Goal: Task Accomplishment & Management: Complete application form

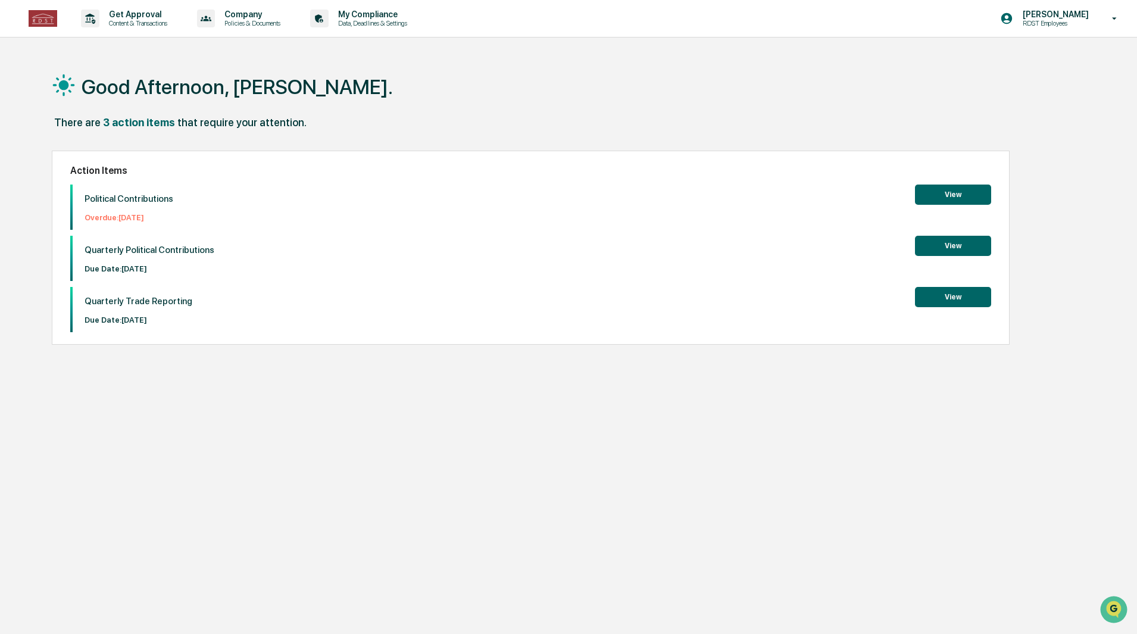
click at [975, 195] on button "View" at bounding box center [953, 194] width 76 height 20
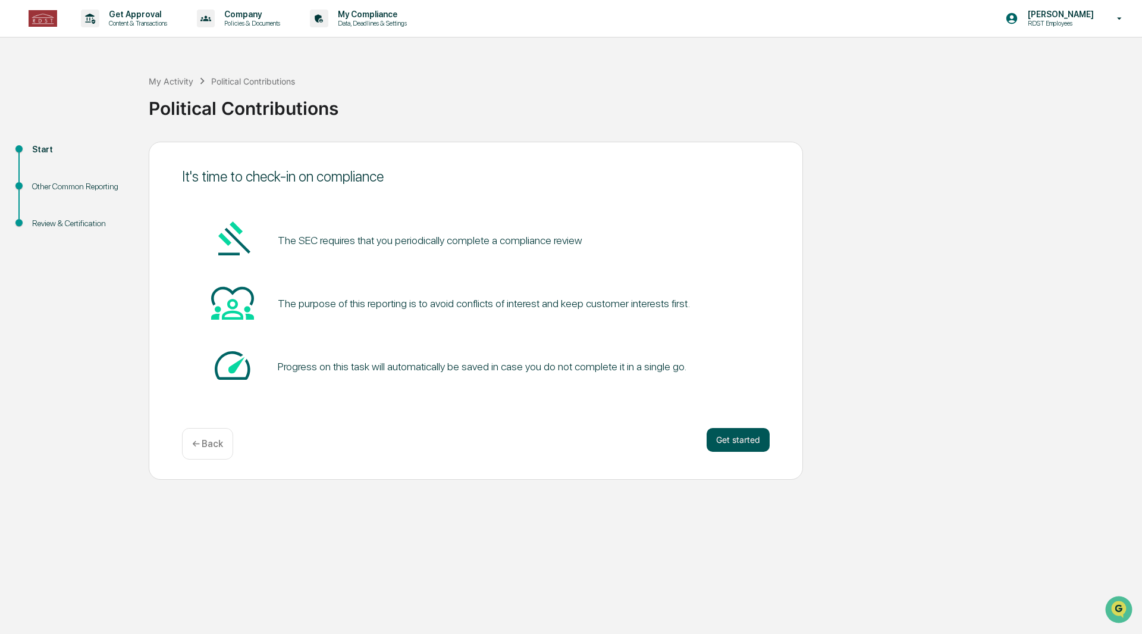
click at [740, 444] on button "Get started" at bounding box center [738, 440] width 63 height 24
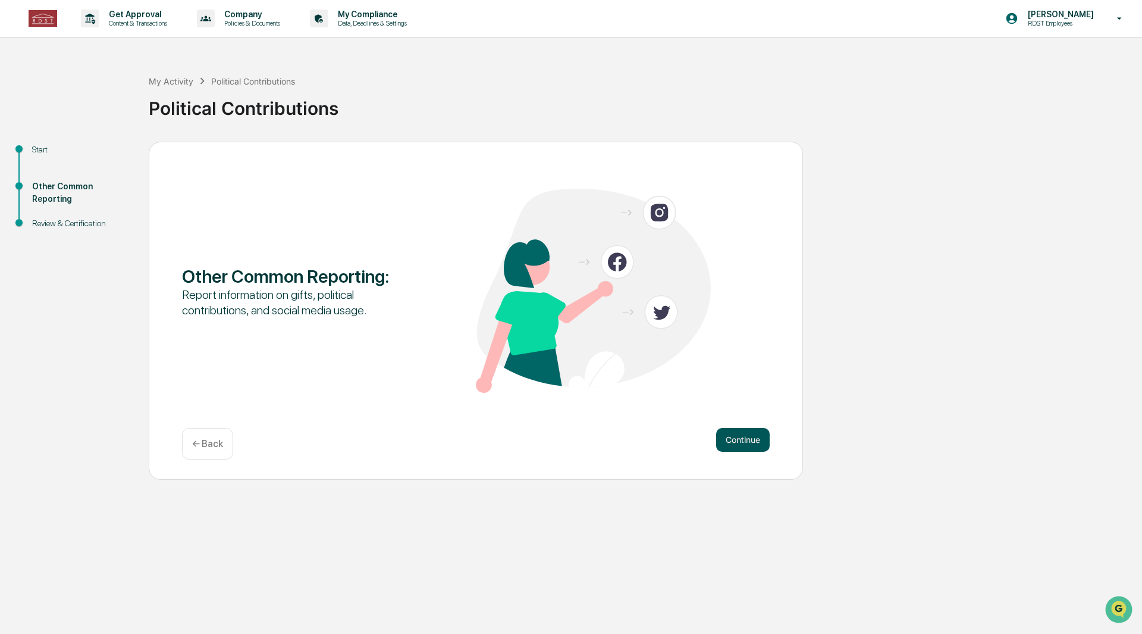
click at [725, 436] on button "Continue" at bounding box center [743, 440] width 54 height 24
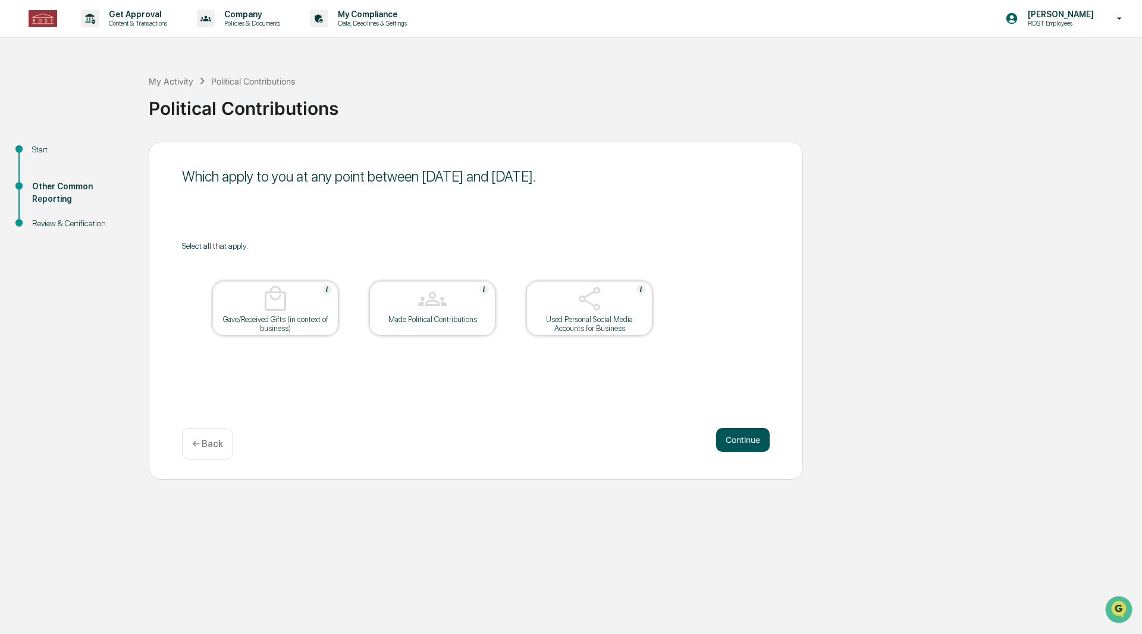
click at [730, 435] on button "Continue" at bounding box center [743, 440] width 54 height 24
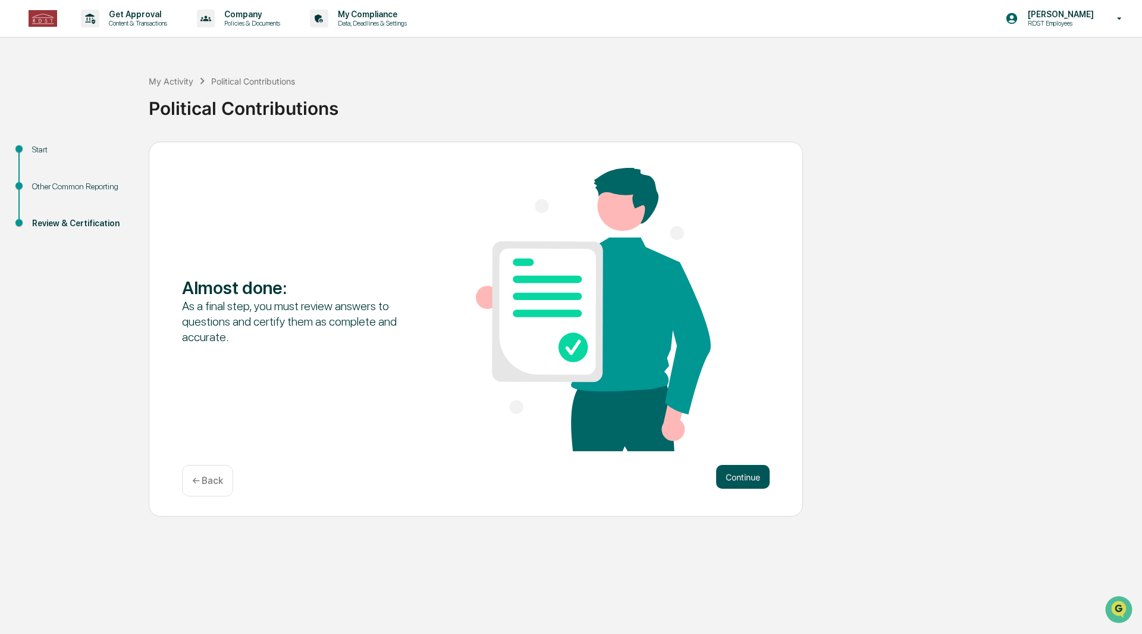
click at [746, 475] on button "Continue" at bounding box center [743, 477] width 54 height 24
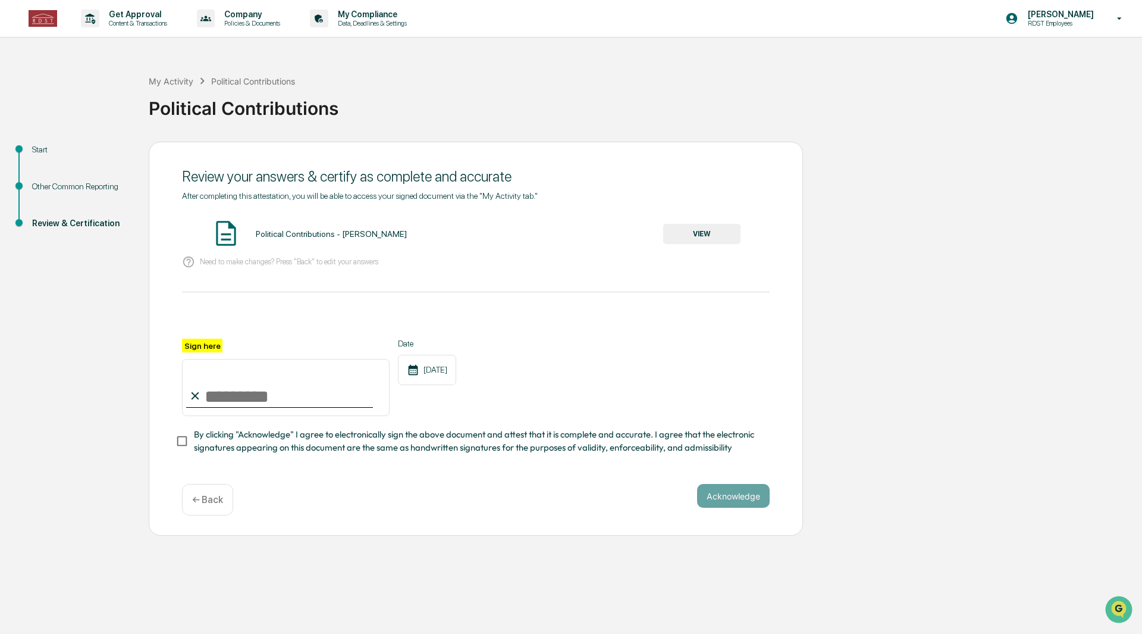
click at [275, 399] on input "Sign here" at bounding box center [286, 387] width 208 height 57
type input "**********"
click at [530, 440] on span "By clicking "Acknowledge" I agree to electronically sign the above document and…" at bounding box center [477, 441] width 566 height 27
click at [674, 471] on div "**********" at bounding box center [476, 331] width 588 height 281
click at [728, 498] on button "Acknowledge" at bounding box center [733, 496] width 73 height 24
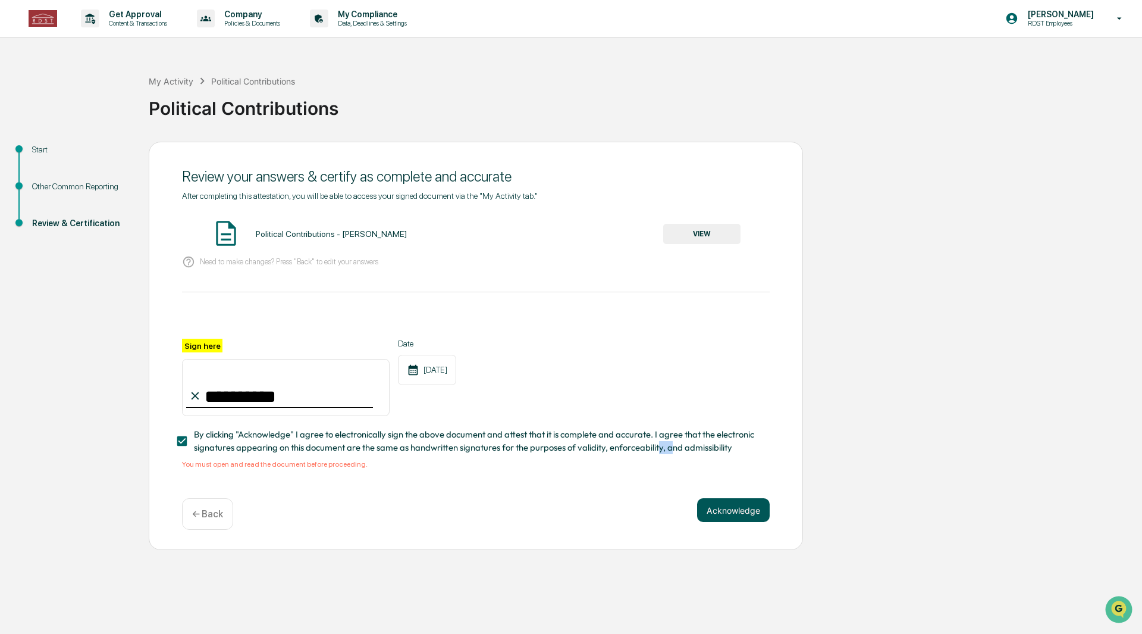
click at [734, 517] on button "Acknowledge" at bounding box center [733, 510] width 73 height 24
click at [709, 230] on button "VIEW" at bounding box center [701, 234] width 77 height 20
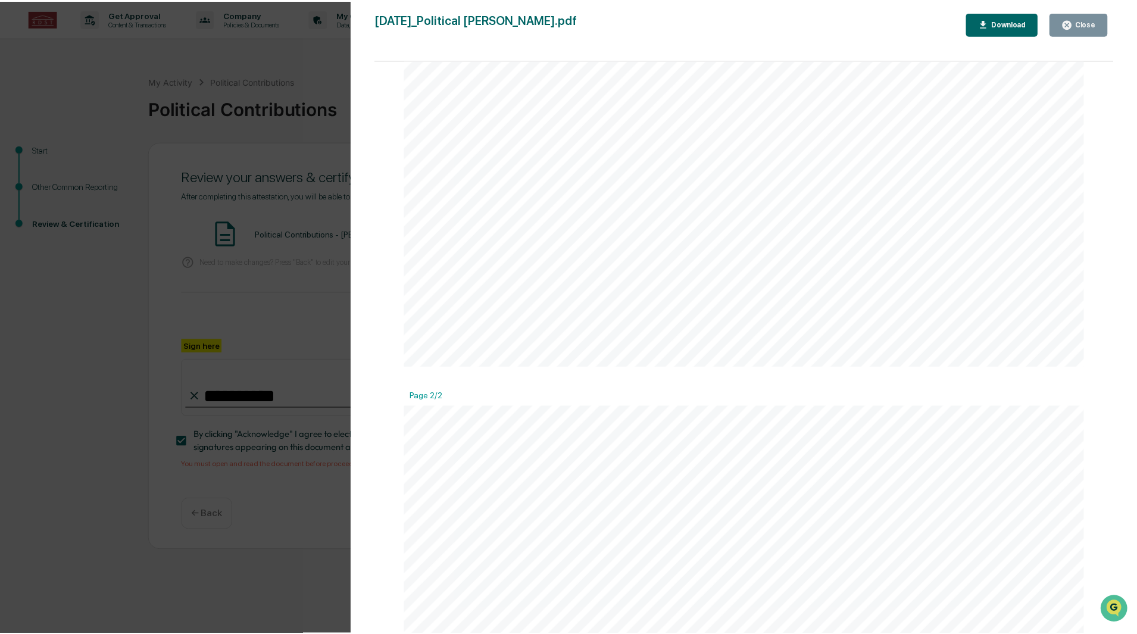
scroll to position [714, 0]
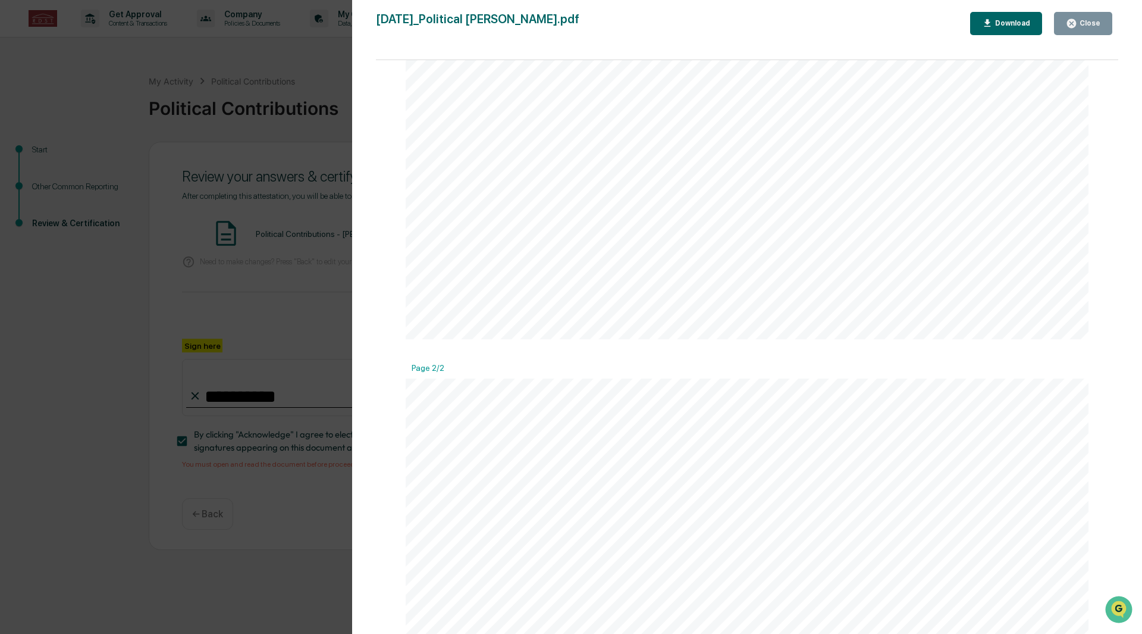
click at [1087, 33] on button "Close" at bounding box center [1083, 23] width 58 height 23
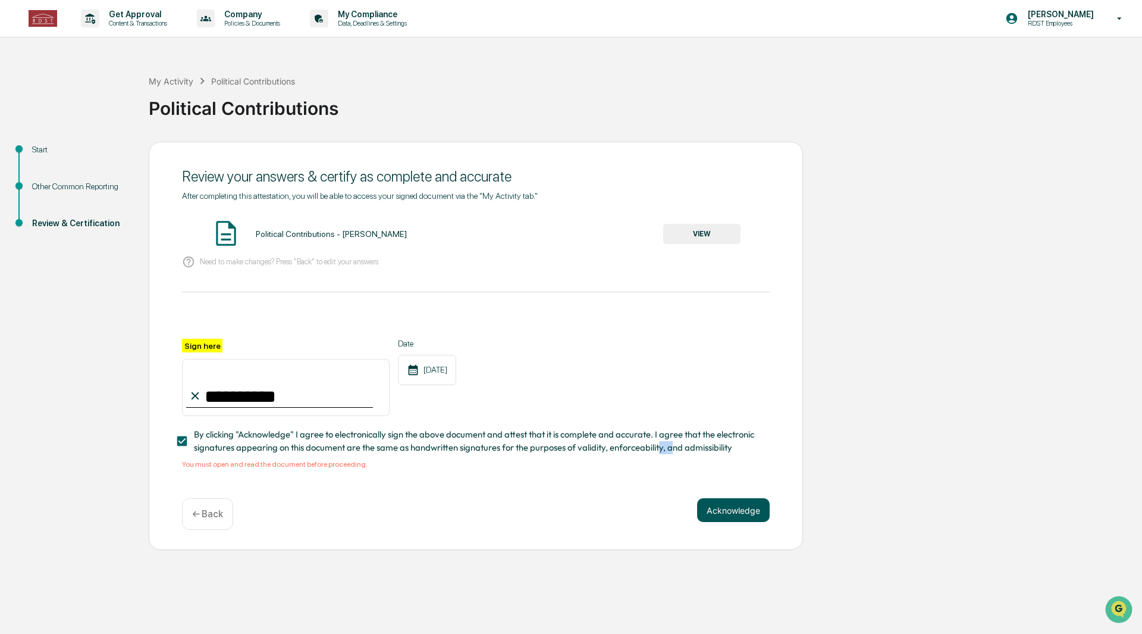
click at [738, 507] on button "Acknowledge" at bounding box center [733, 510] width 73 height 24
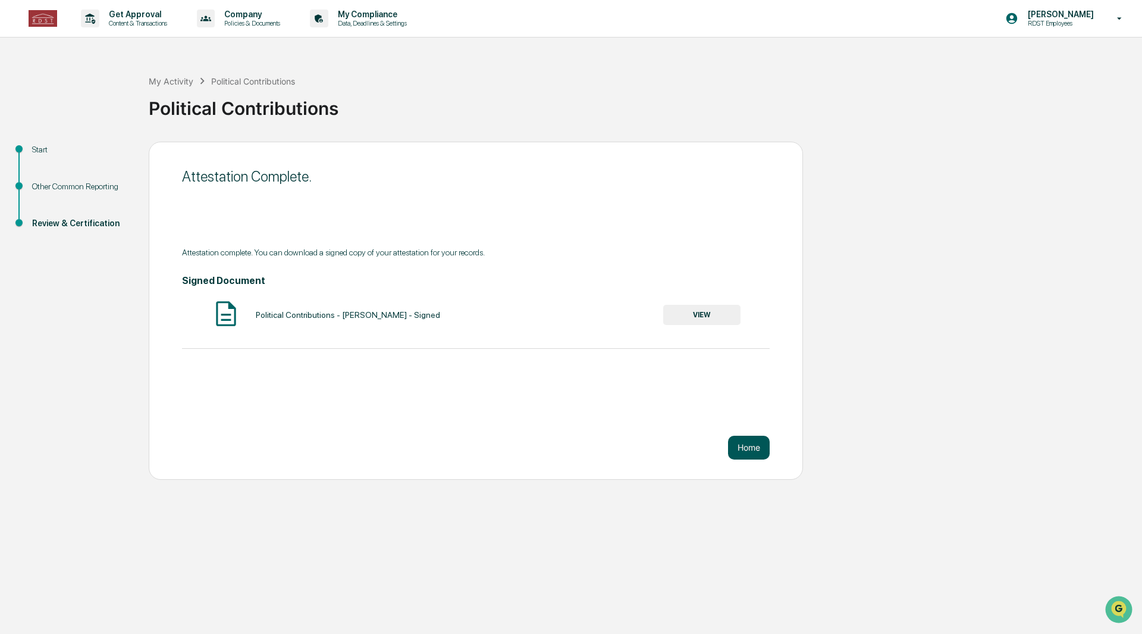
click at [752, 450] on button "Home" at bounding box center [749, 448] width 42 height 24
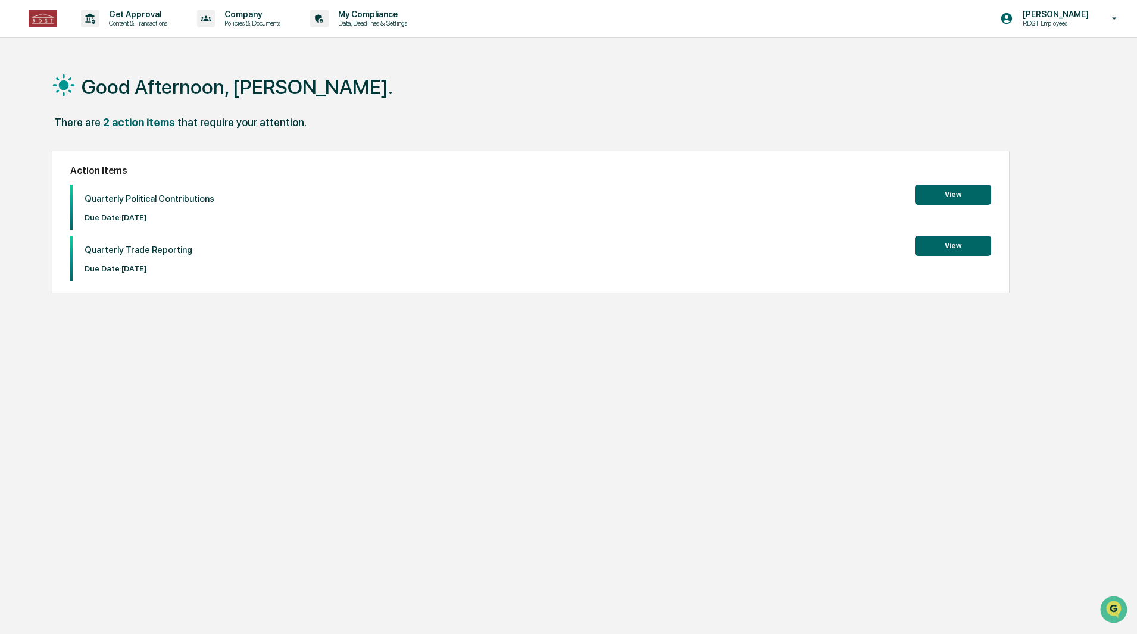
click at [934, 202] on button "View" at bounding box center [953, 194] width 76 height 20
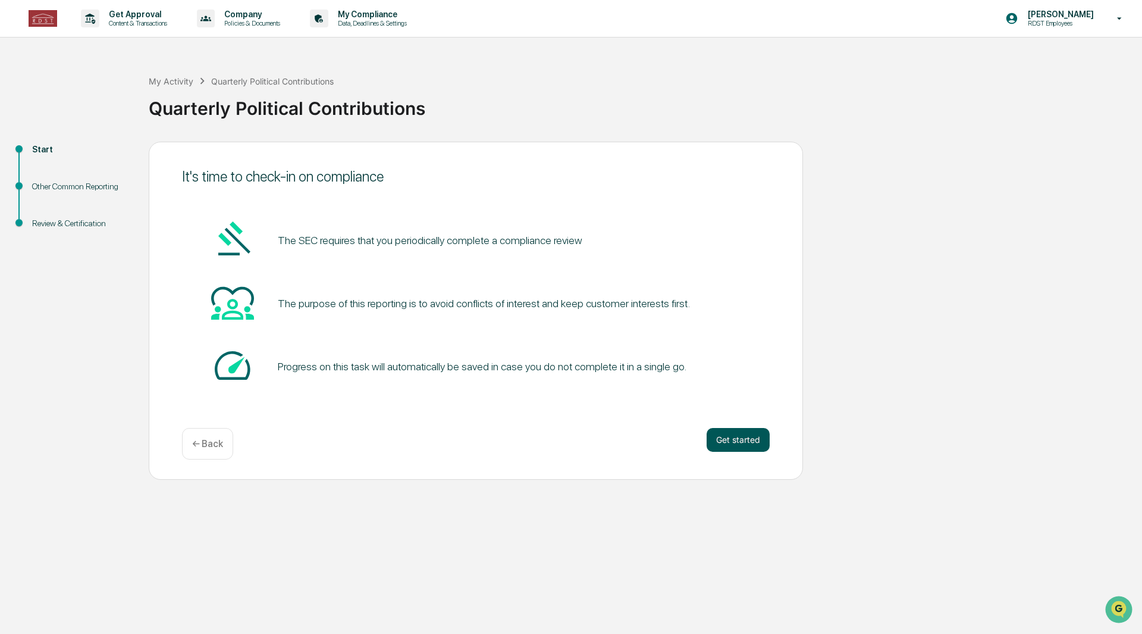
click at [724, 437] on button "Get started" at bounding box center [738, 440] width 63 height 24
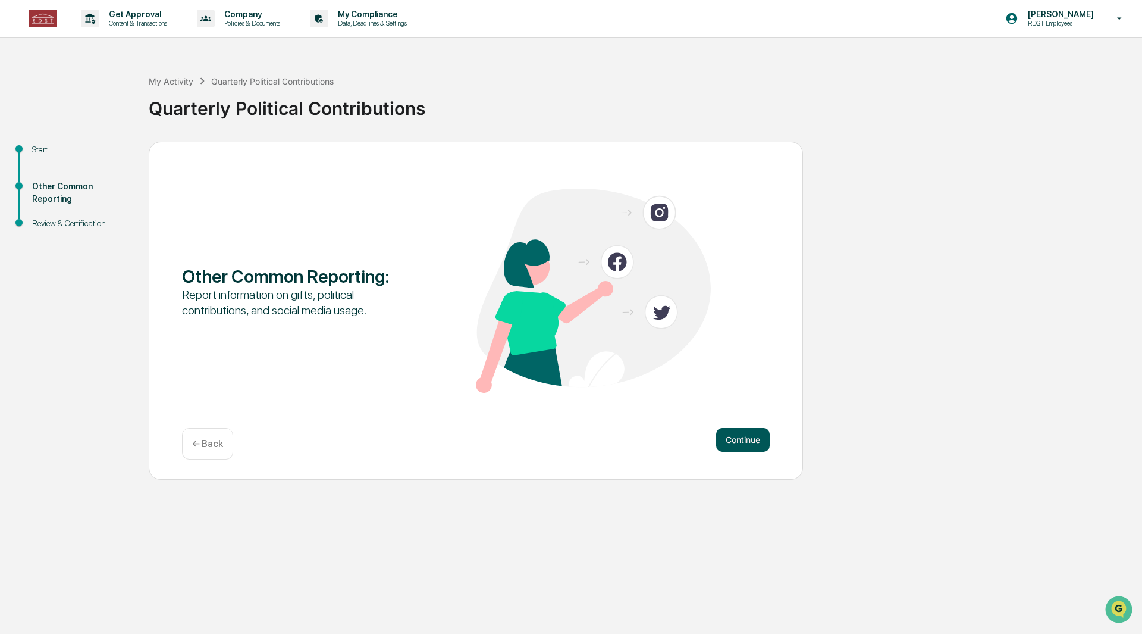
click at [747, 438] on button "Continue" at bounding box center [743, 440] width 54 height 24
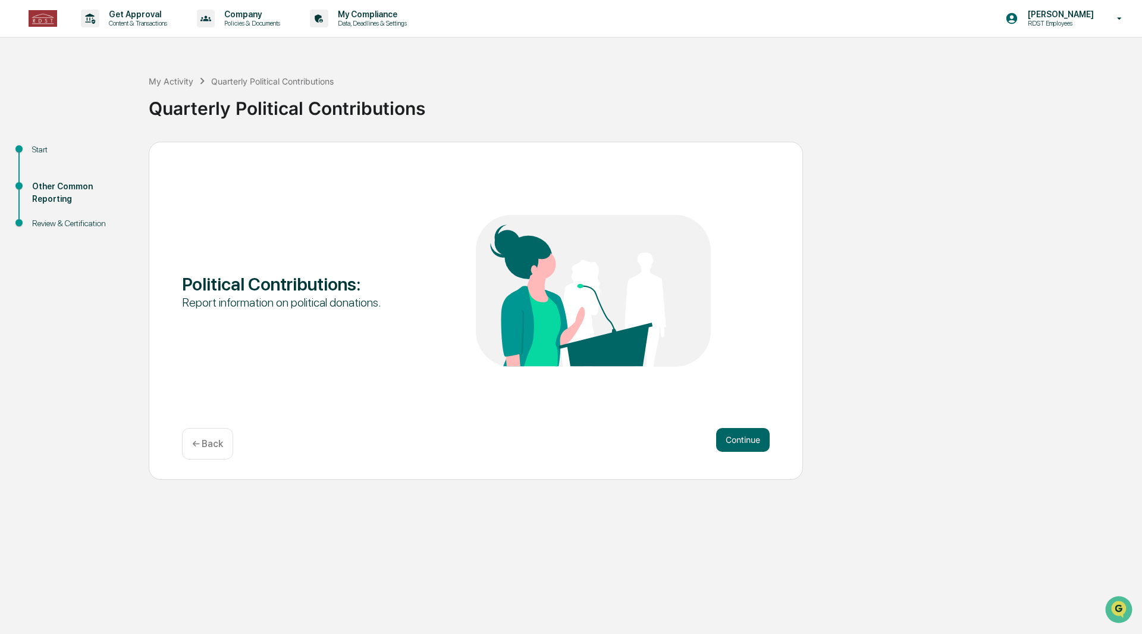
click at [747, 438] on button "Continue" at bounding box center [743, 440] width 54 height 24
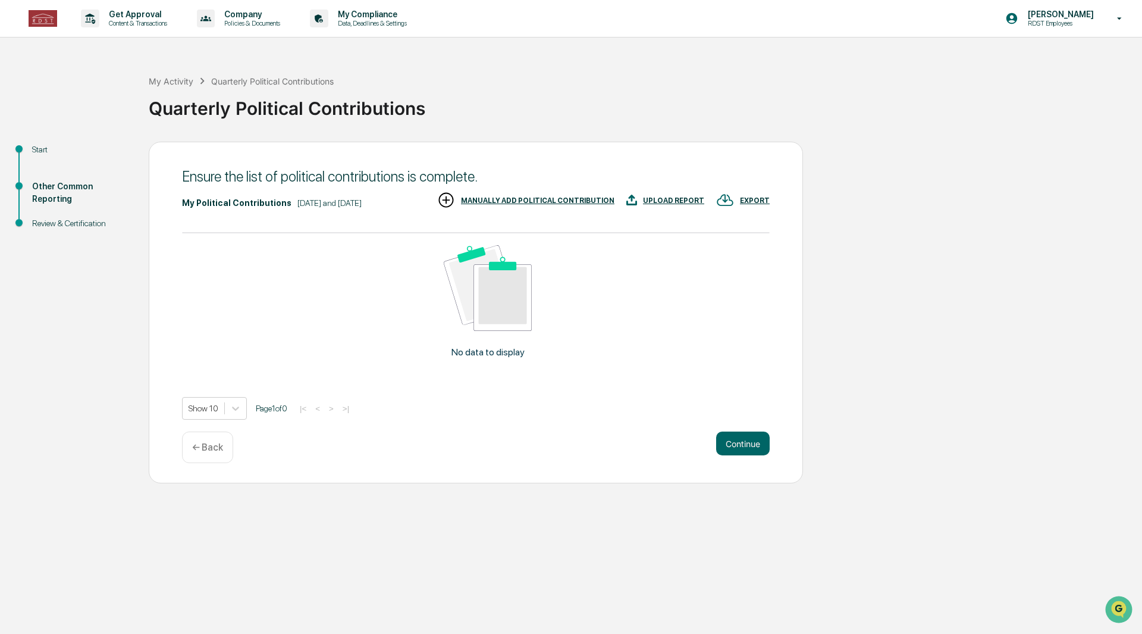
click at [747, 438] on button "Continue" at bounding box center [743, 443] width 54 height 24
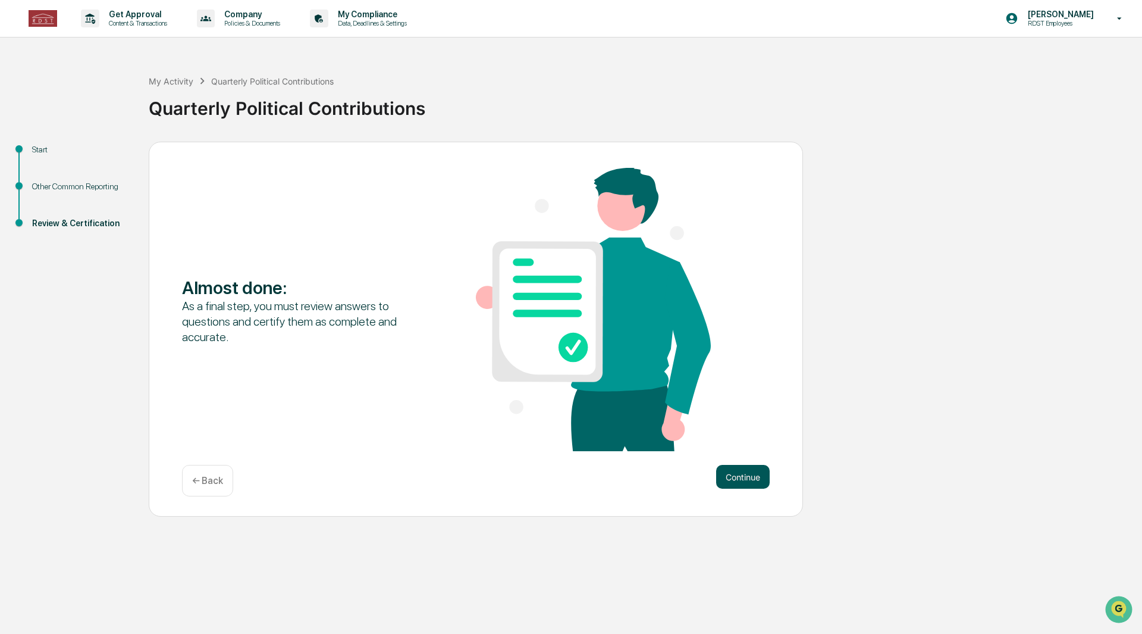
click at [754, 475] on button "Continue" at bounding box center [743, 477] width 54 height 24
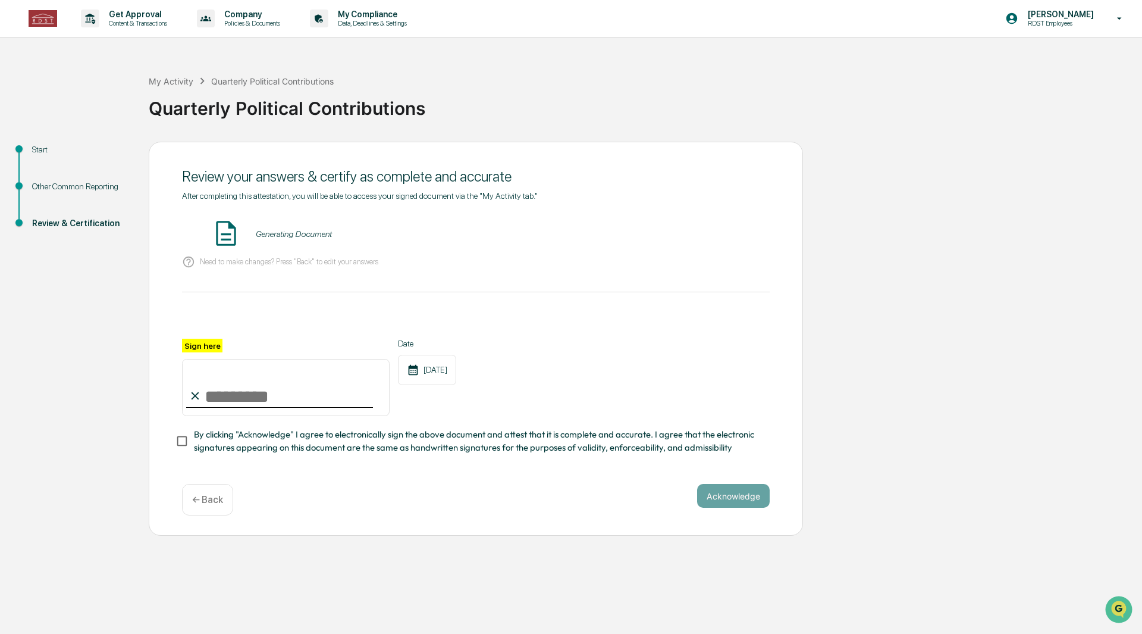
click at [350, 389] on body "Get Approval Content & Transactions Company Policies & Documents My Compliance …" at bounding box center [571, 317] width 1142 height 634
type input "**********"
click at [716, 238] on button "VIEW" at bounding box center [701, 234] width 77 height 20
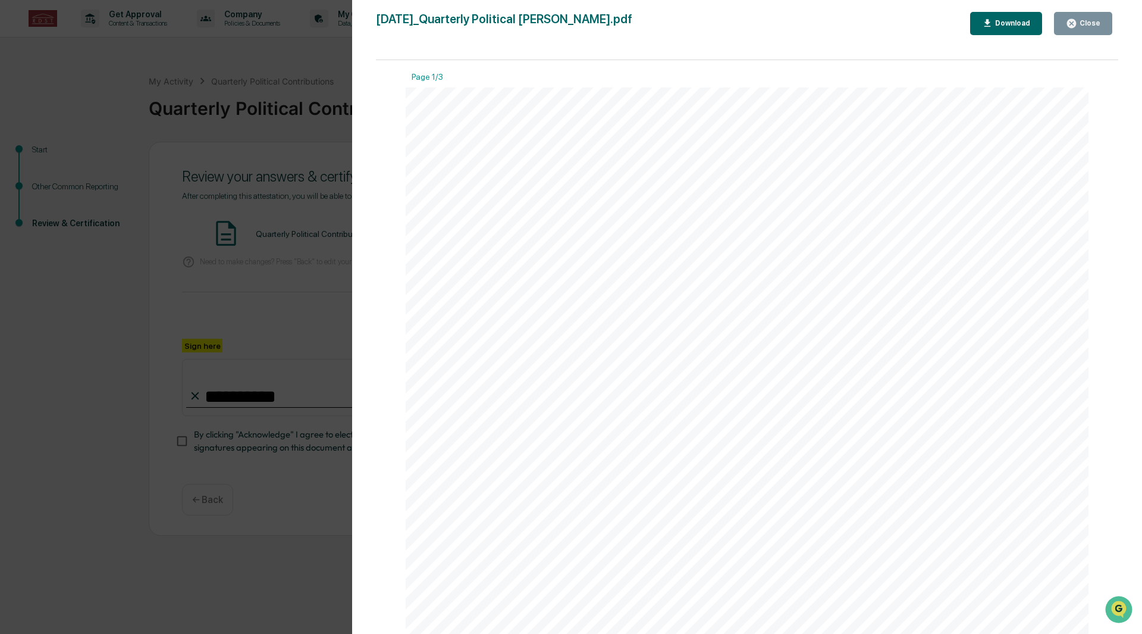
click at [1084, 23] on div "Close" at bounding box center [1089, 23] width 23 height 8
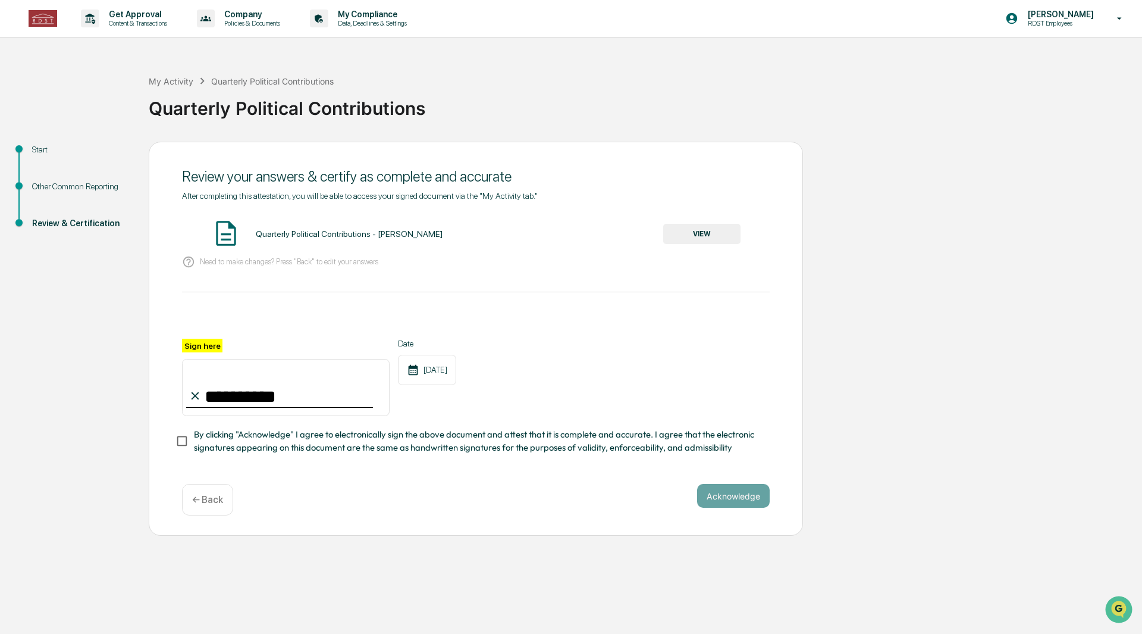
click at [636, 469] on div "**********" at bounding box center [476, 331] width 588 height 281
click at [640, 453] on span "By clicking "Acknowledge" I agree to electronically sign the above document and…" at bounding box center [477, 441] width 566 height 27
click at [718, 491] on button "Acknowledge" at bounding box center [733, 496] width 73 height 24
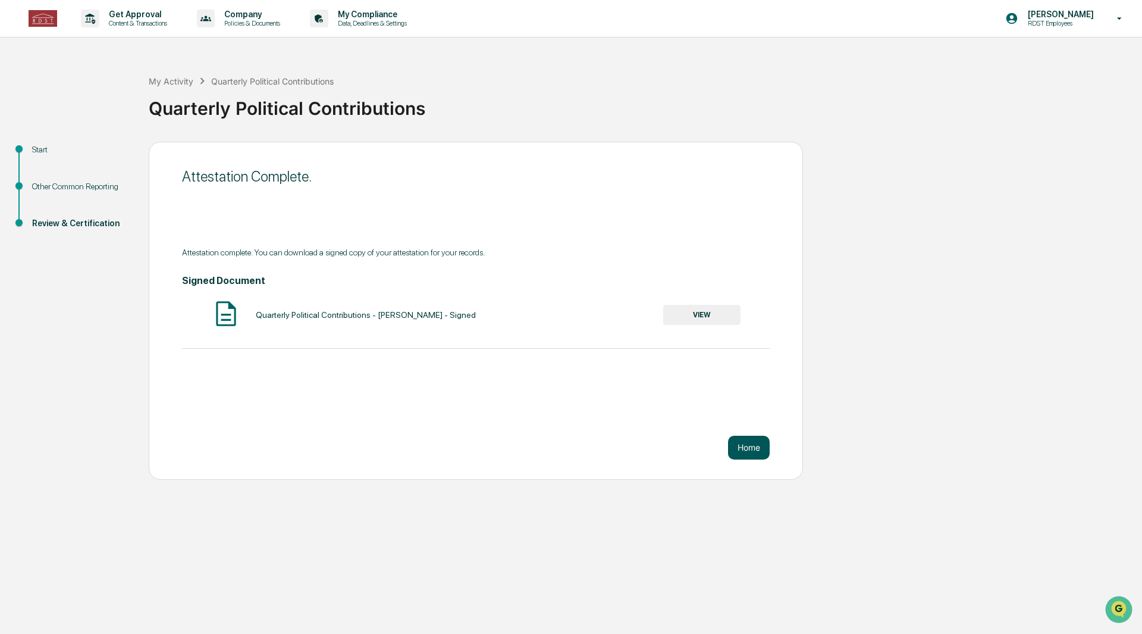
click at [751, 452] on button "Home" at bounding box center [749, 448] width 42 height 24
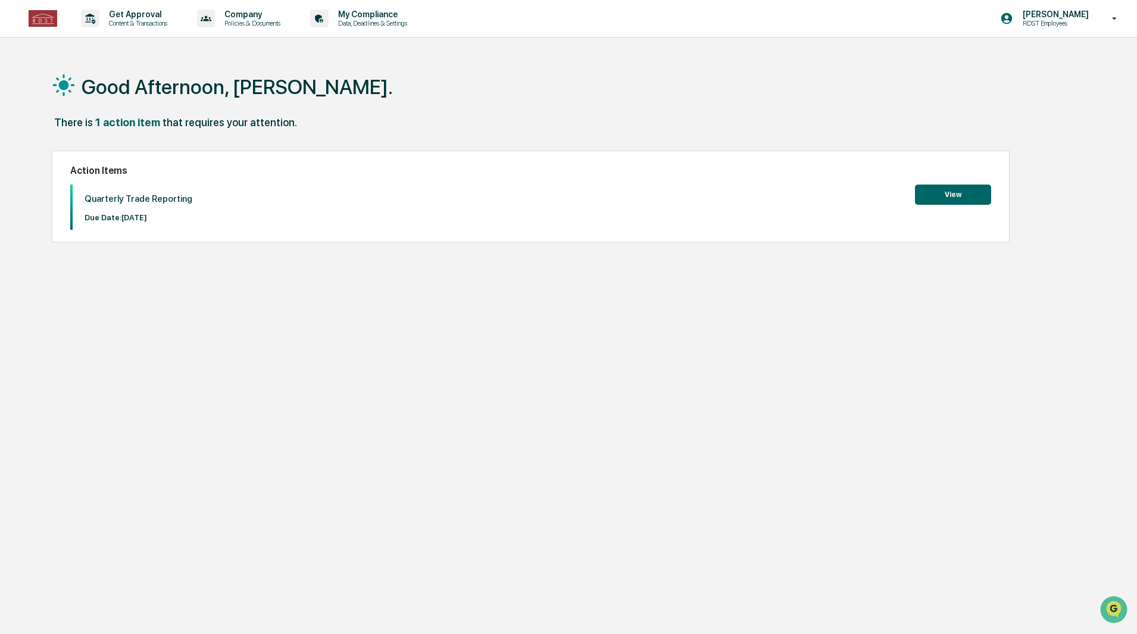
click at [922, 188] on button "View" at bounding box center [953, 194] width 76 height 20
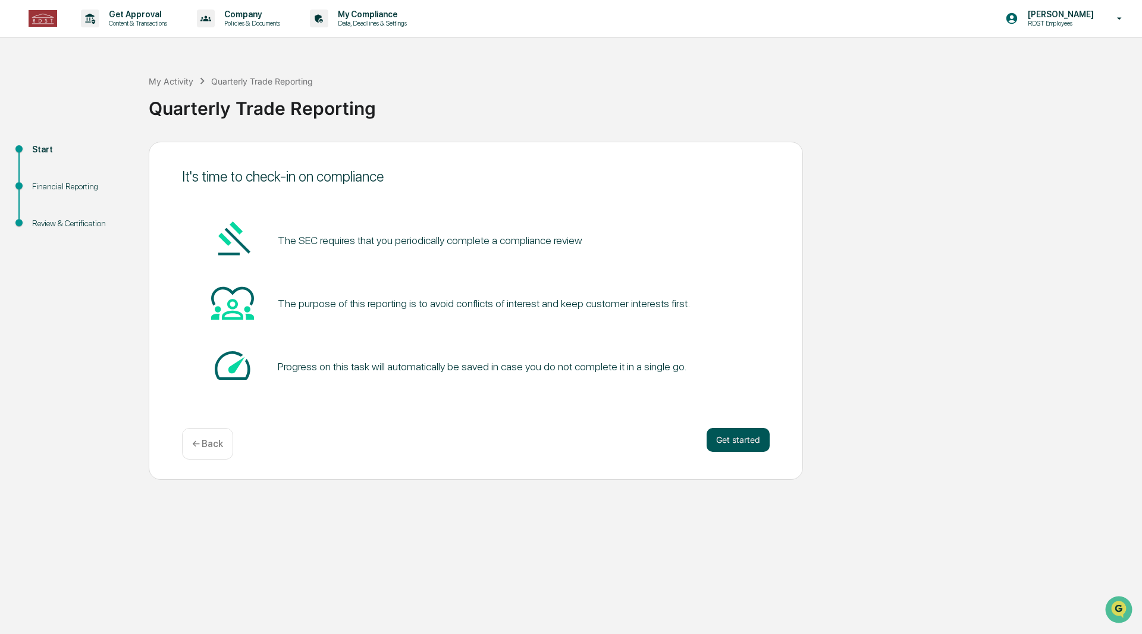
click at [746, 444] on button "Get started" at bounding box center [738, 440] width 63 height 24
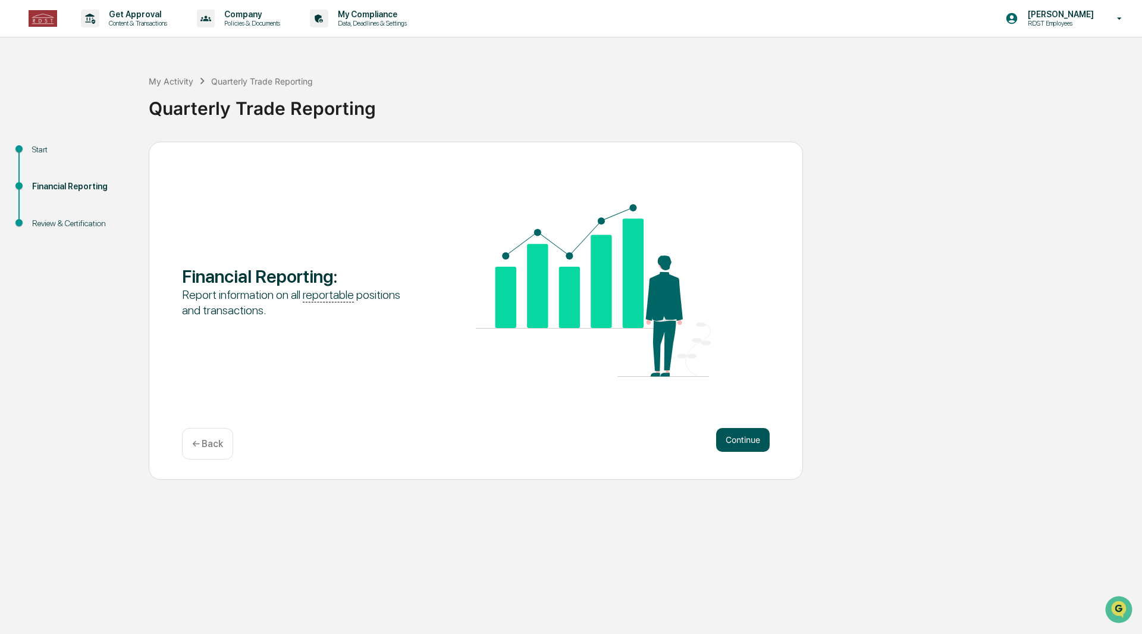
click at [735, 440] on button "Continue" at bounding box center [743, 440] width 54 height 24
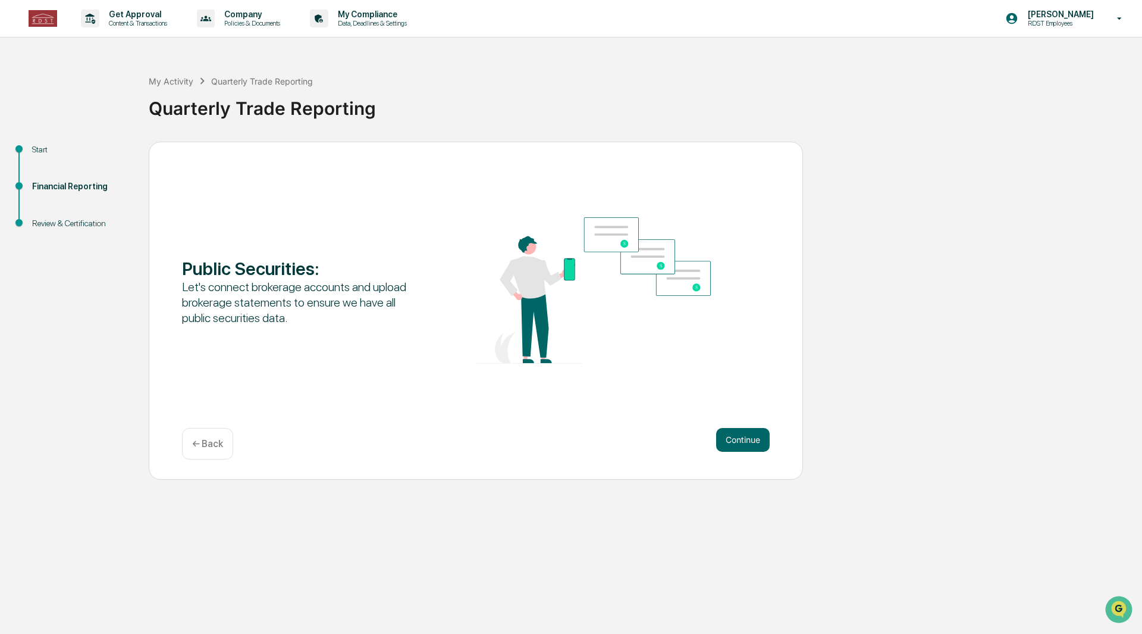
click at [735, 440] on button "Continue" at bounding box center [743, 440] width 54 height 24
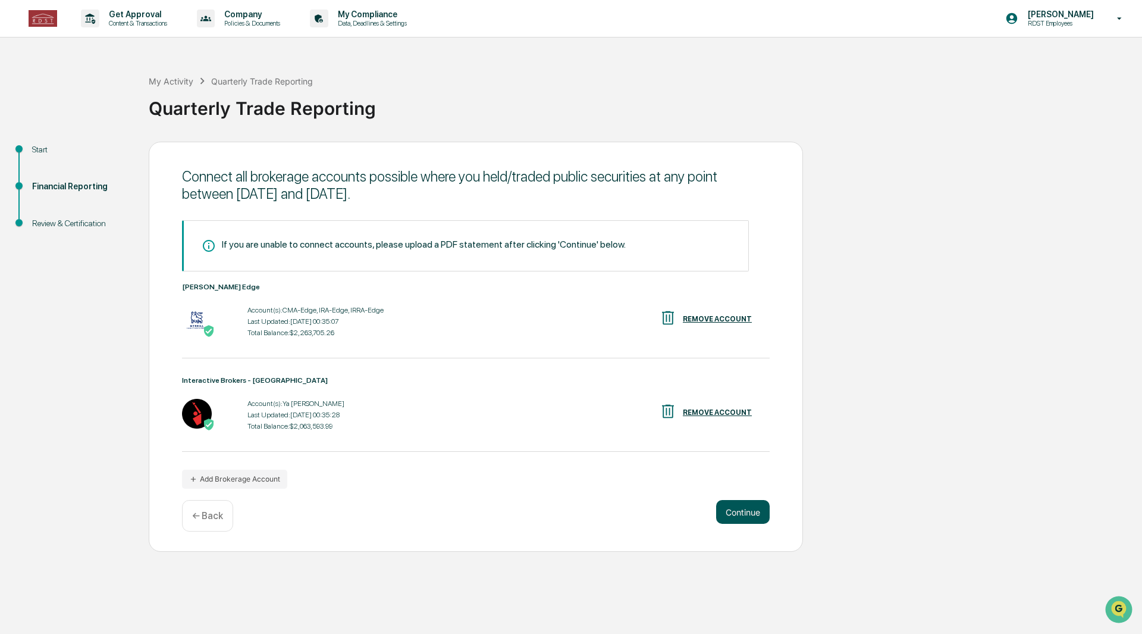
click at [757, 503] on button "Continue" at bounding box center [743, 512] width 54 height 24
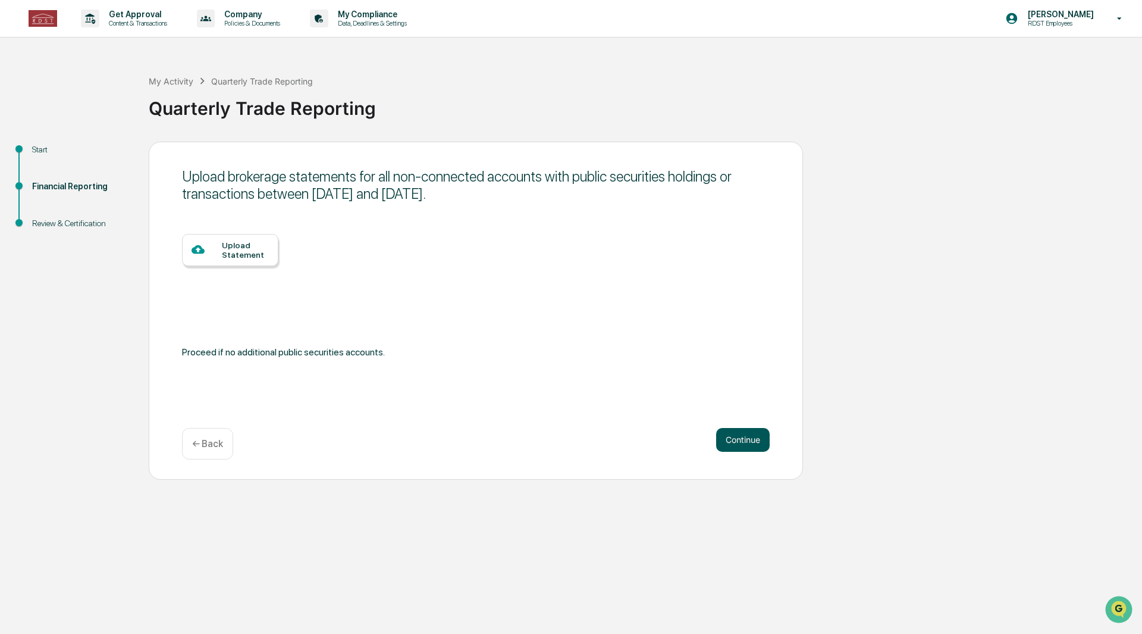
click at [759, 442] on button "Continue" at bounding box center [743, 440] width 54 height 24
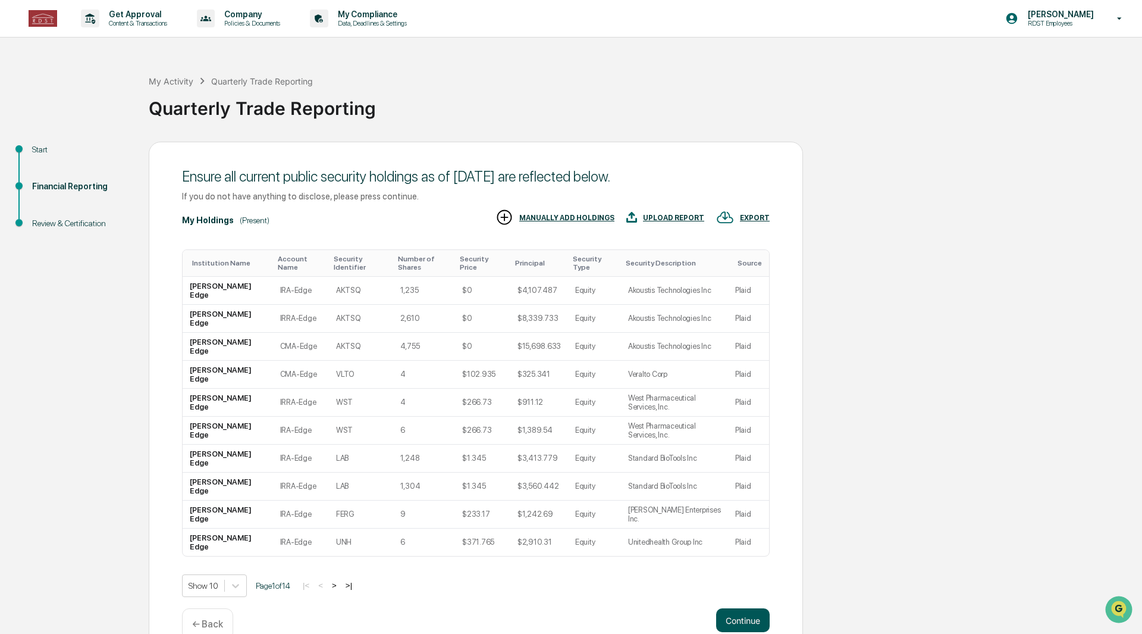
click at [728, 608] on button "Continue" at bounding box center [743, 620] width 54 height 24
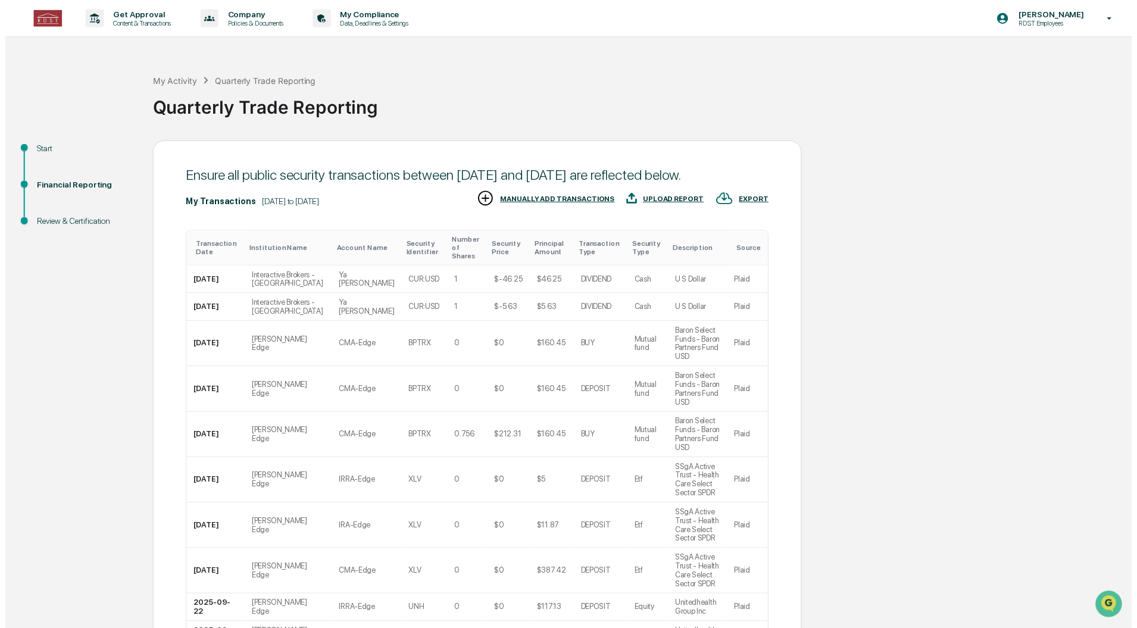
scroll to position [71, 0]
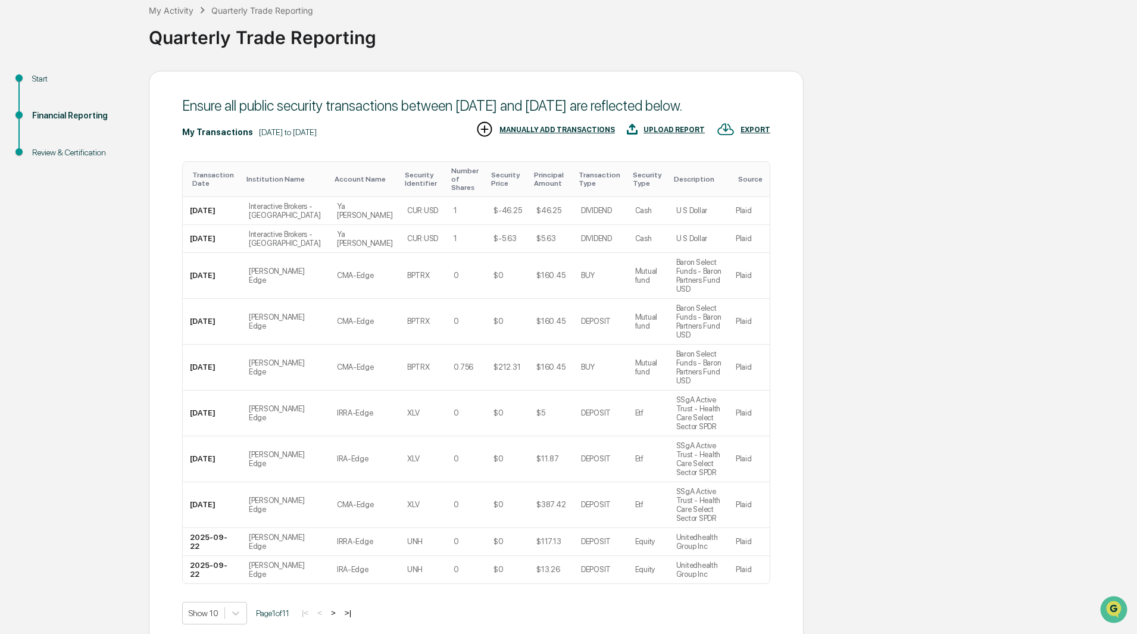
click at [740, 581] on div "Ensure all public security transactions between [DATE] and [DATE] are reflected…" at bounding box center [476, 379] width 655 height 617
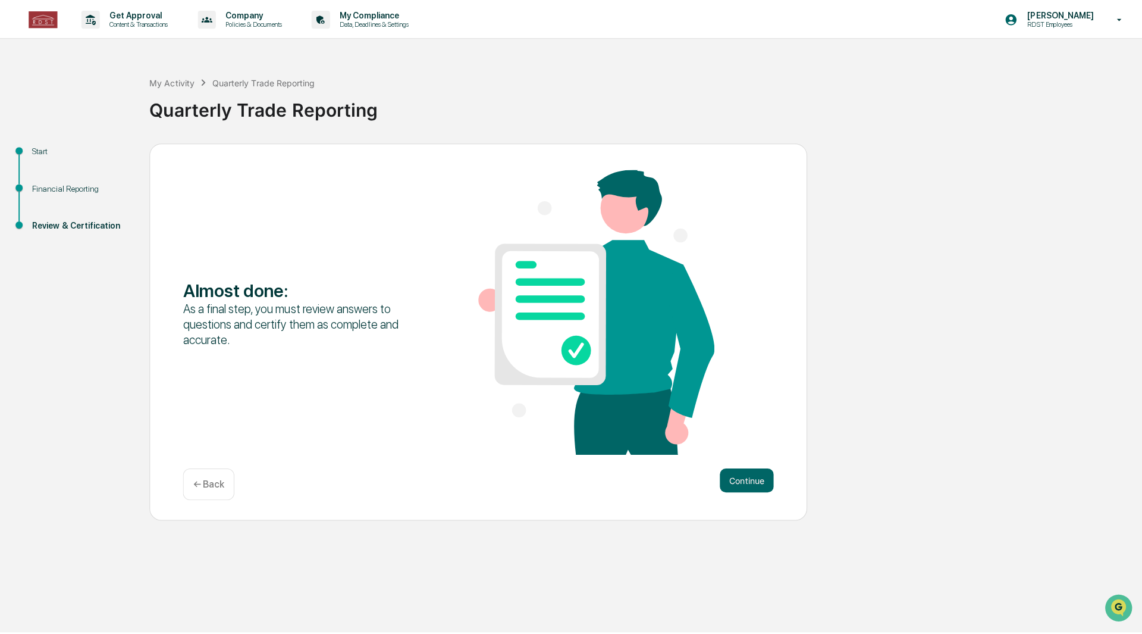
scroll to position [0, 0]
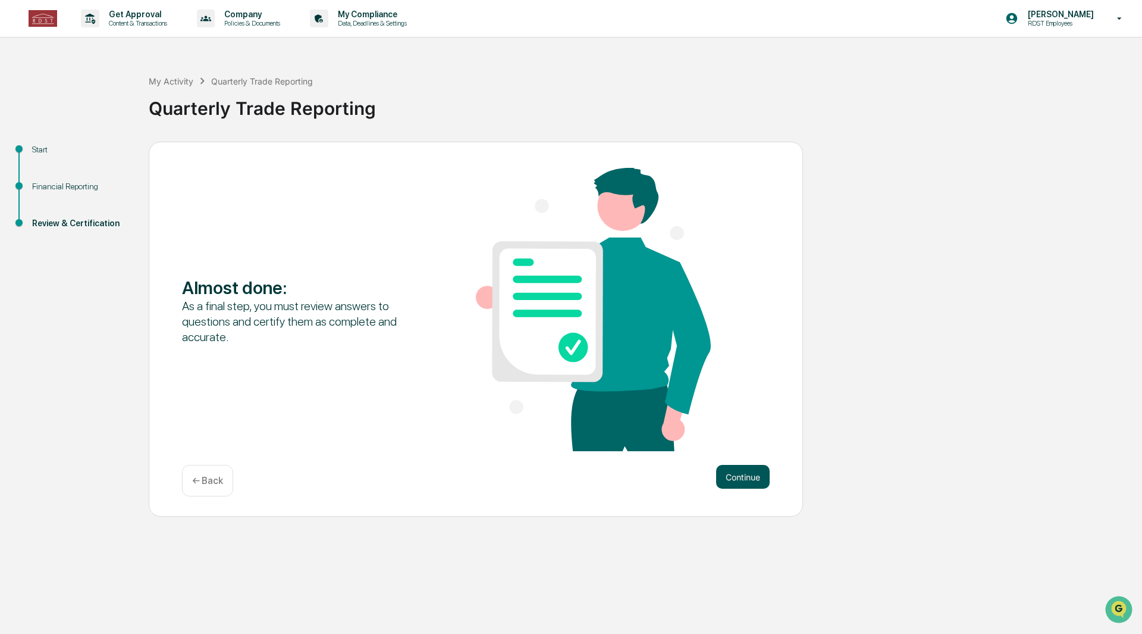
click at [746, 477] on button "Continue" at bounding box center [743, 477] width 54 height 24
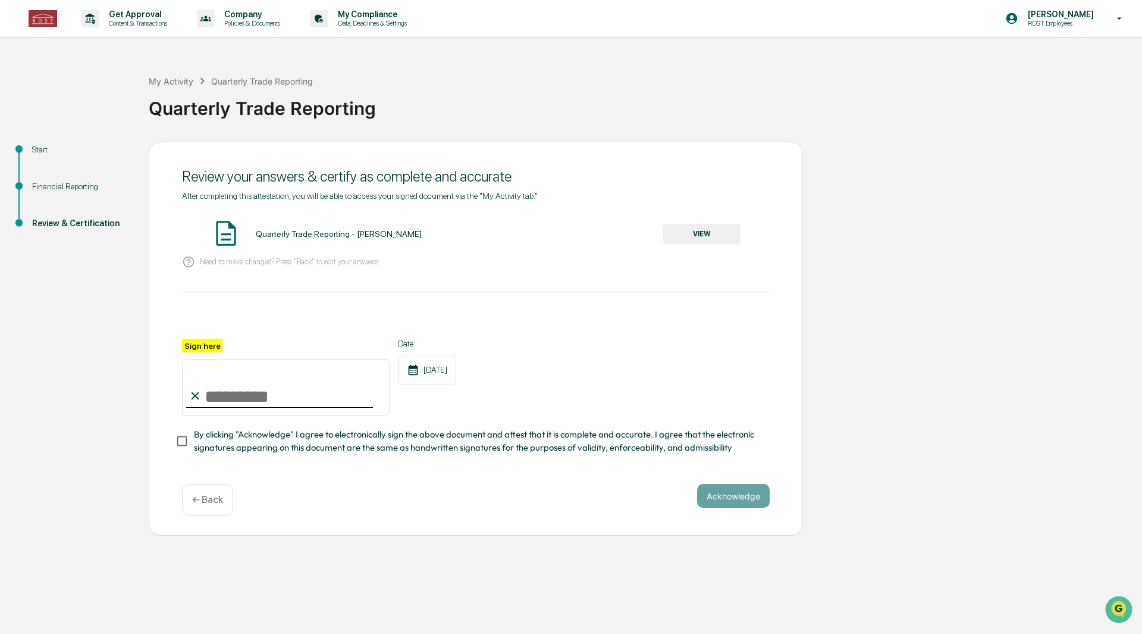
click at [348, 388] on input "Sign here" at bounding box center [286, 387] width 208 height 57
type input "**********"
click at [703, 234] on button "VIEW" at bounding box center [701, 234] width 77 height 20
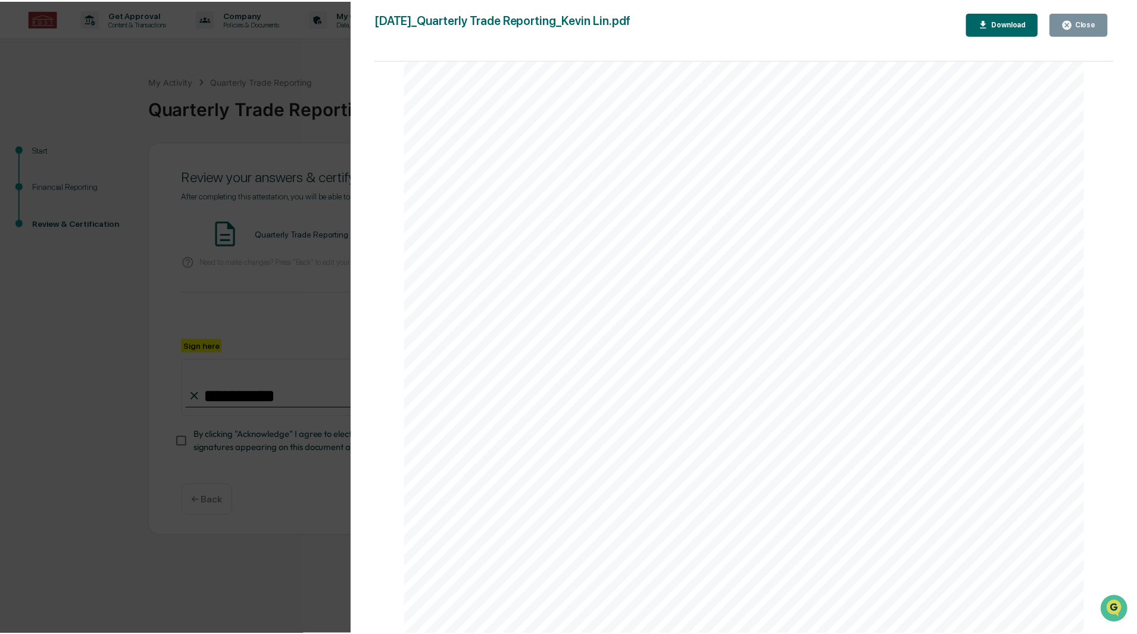
scroll to position [6450, 0]
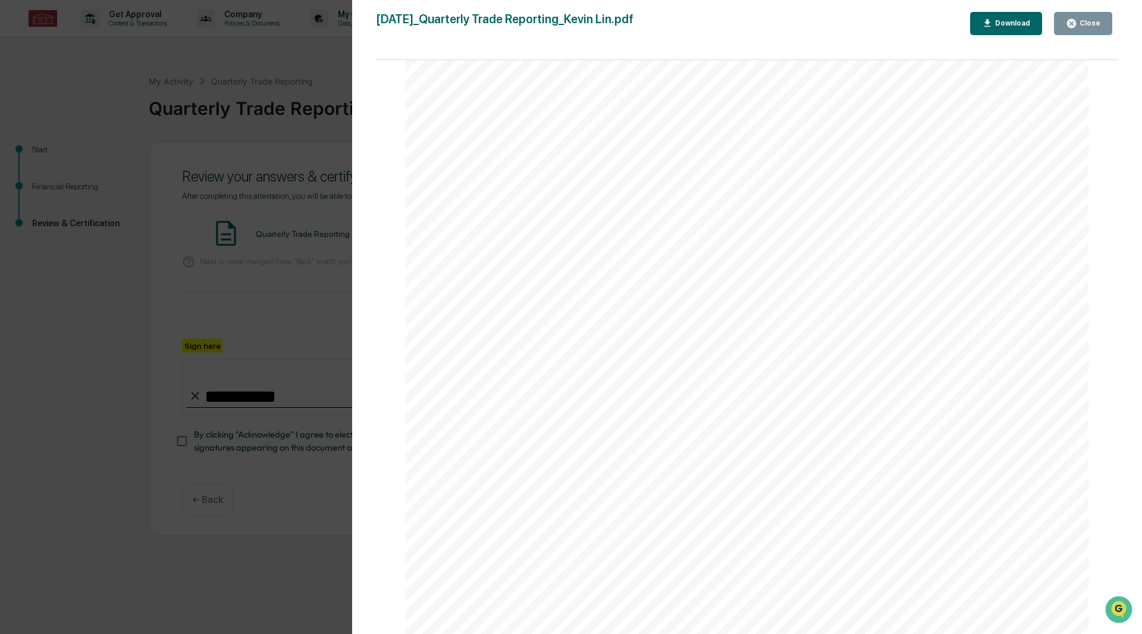
click at [1081, 27] on div "Close" at bounding box center [1089, 23] width 23 height 8
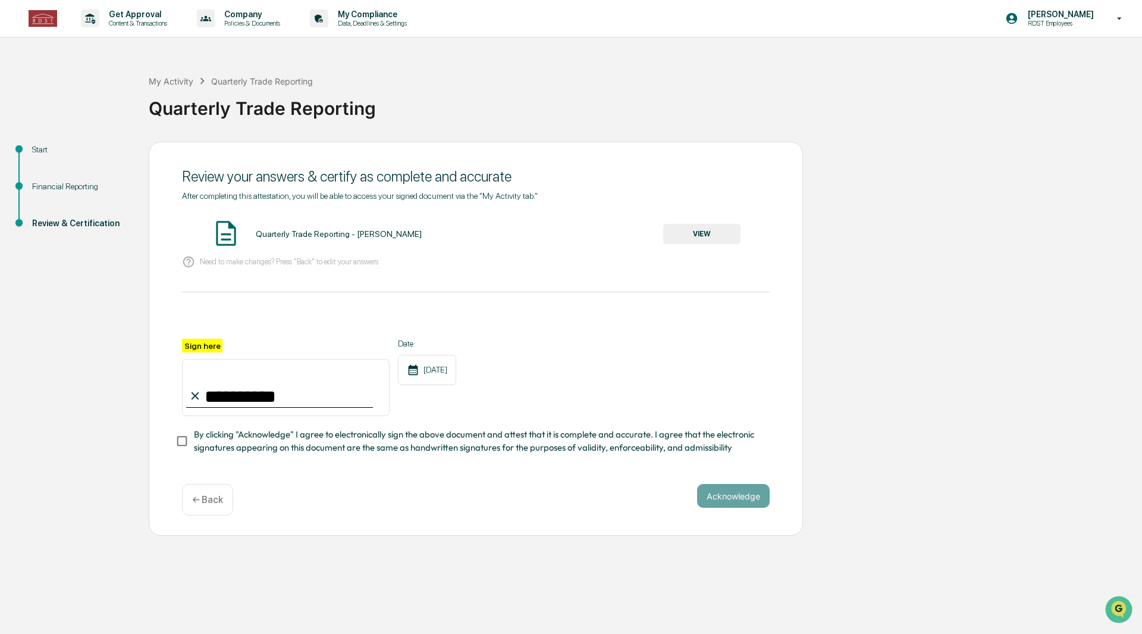
click at [303, 441] on span "By clicking "Acknowledge" I agree to electronically sign the above document and…" at bounding box center [477, 441] width 566 height 27
click at [748, 500] on button "Acknowledge" at bounding box center [733, 496] width 73 height 24
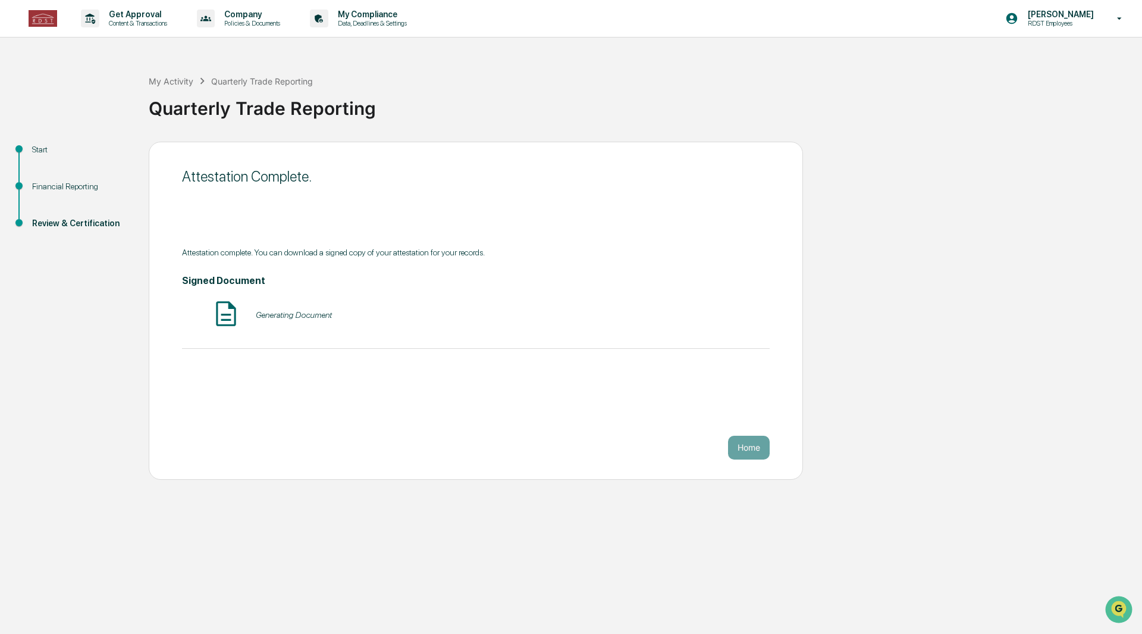
drag, startPoint x: 737, startPoint y: 431, endPoint x: 741, endPoint y: 436, distance: 6.7
click at [737, 433] on div "Attestation Complete. Attestation complete. You can download a signed copy of y…" at bounding box center [476, 311] width 655 height 338
click at [744, 447] on button "Home" at bounding box center [749, 448] width 42 height 24
